Goal: Task Accomplishment & Management: Manage account settings

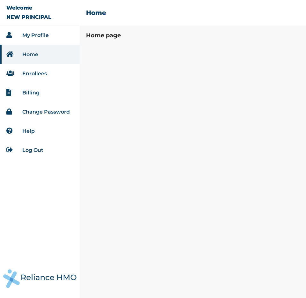
click at [36, 57] on link "Home" at bounding box center [30, 54] width 16 height 6
click at [35, 72] on link "Enrollees" at bounding box center [34, 74] width 25 height 6
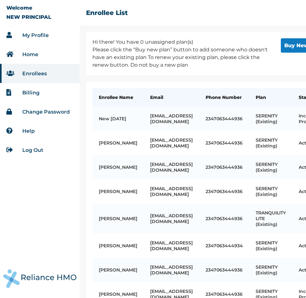
click at [36, 54] on link "Home" at bounding box center [30, 54] width 16 height 6
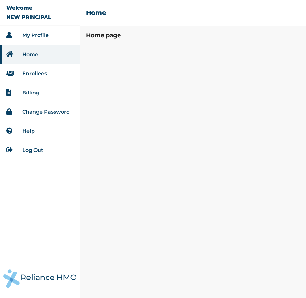
click at [35, 73] on link "Enrollees" at bounding box center [34, 74] width 25 height 6
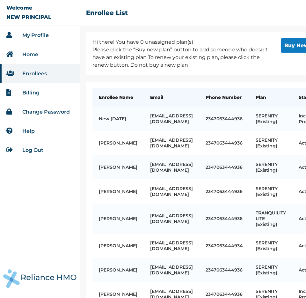
click at [40, 54] on li "Home" at bounding box center [40, 54] width 80 height 19
click at [32, 55] on link "Home" at bounding box center [30, 54] width 16 height 6
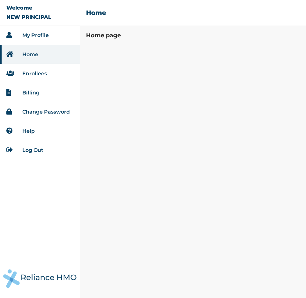
click at [41, 76] on li "Enrollees" at bounding box center [40, 73] width 80 height 19
click at [43, 73] on link "Enrollees" at bounding box center [34, 74] width 25 height 6
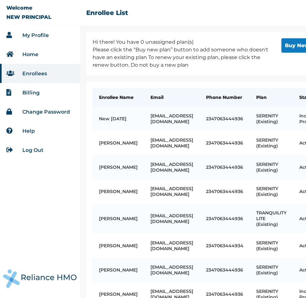
click at [30, 55] on link "Home" at bounding box center [30, 54] width 16 height 6
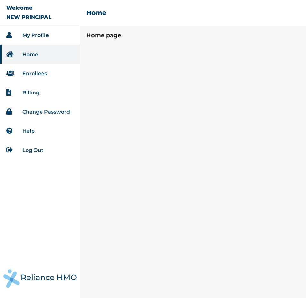
click at [31, 73] on link "Enrollees" at bounding box center [34, 74] width 25 height 6
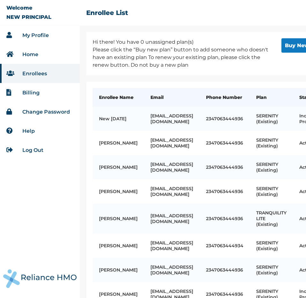
click at [35, 96] on li "Billing" at bounding box center [40, 92] width 80 height 19
click at [36, 93] on link "Billing" at bounding box center [30, 93] width 17 height 6
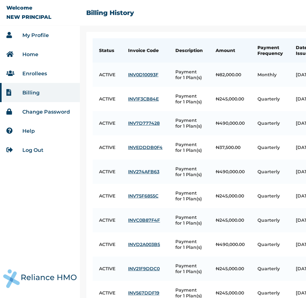
click at [42, 106] on li "Change Password" at bounding box center [40, 111] width 80 height 19
click at [42, 109] on link "Change Password" at bounding box center [46, 112] width 48 height 6
